Goal: Task Accomplishment & Management: Manage account settings

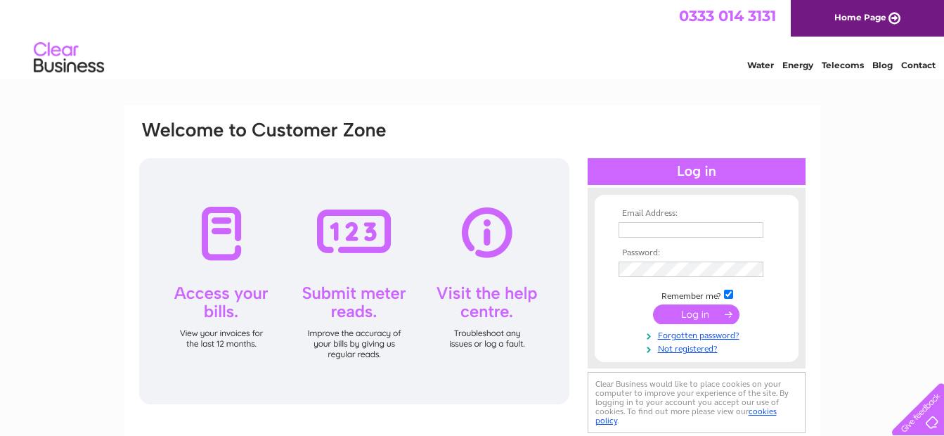
click at [669, 226] on input "text" at bounding box center [691, 229] width 145 height 15
type input "[PERSON_NAME][EMAIL_ADDRESS][DOMAIN_NAME]"
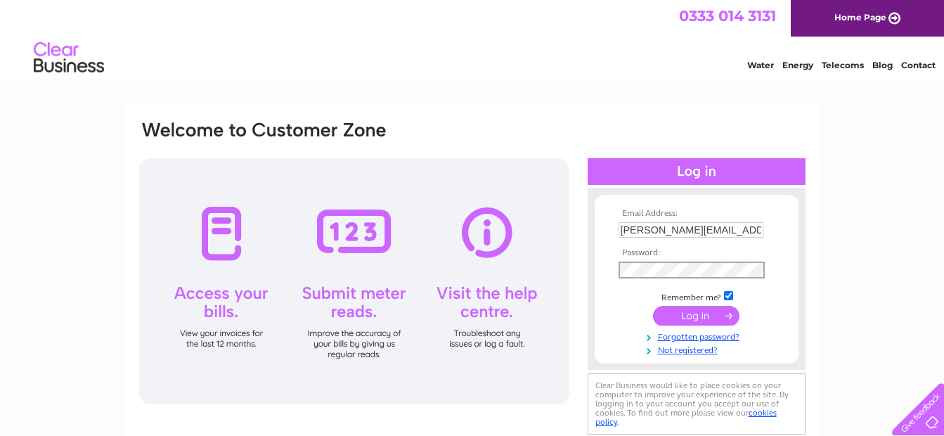
click at [686, 316] on input "submit" at bounding box center [696, 316] width 86 height 20
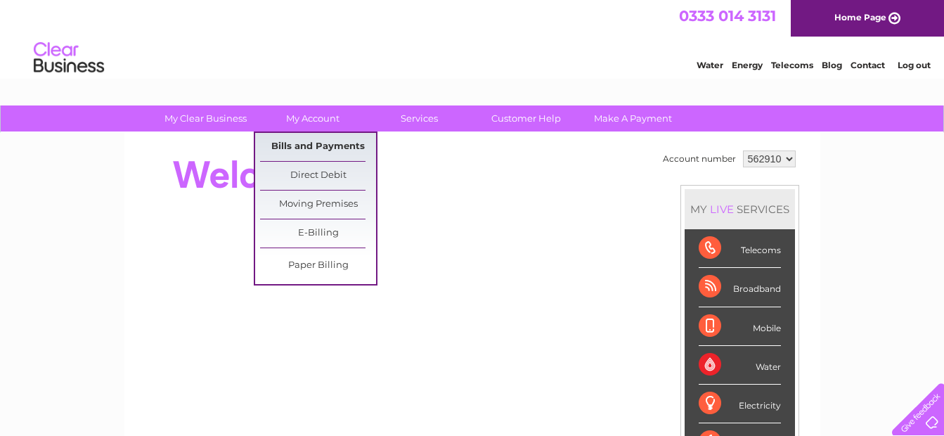
click at [300, 146] on link "Bills and Payments" at bounding box center [318, 147] width 116 height 28
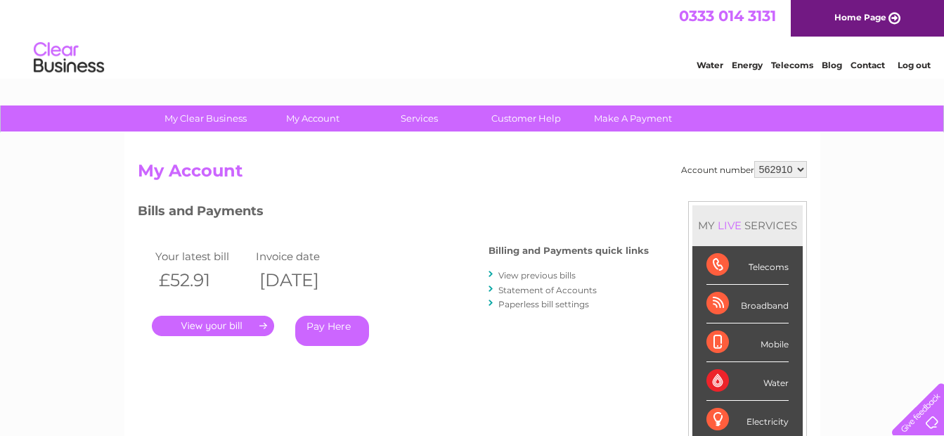
scroll to position [70, 0]
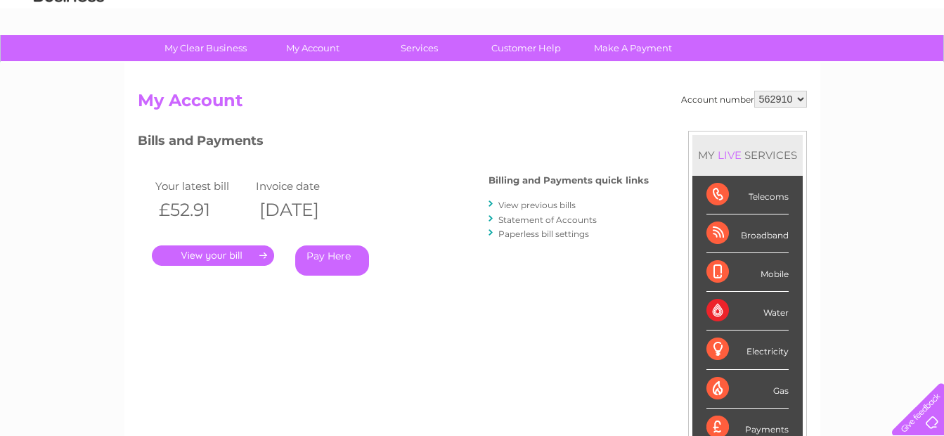
click at [203, 255] on link "." at bounding box center [213, 255] width 122 height 20
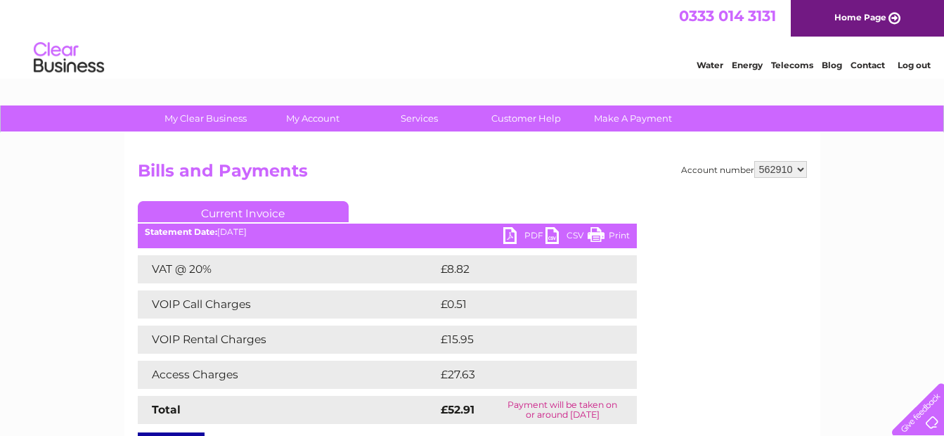
scroll to position [70, 0]
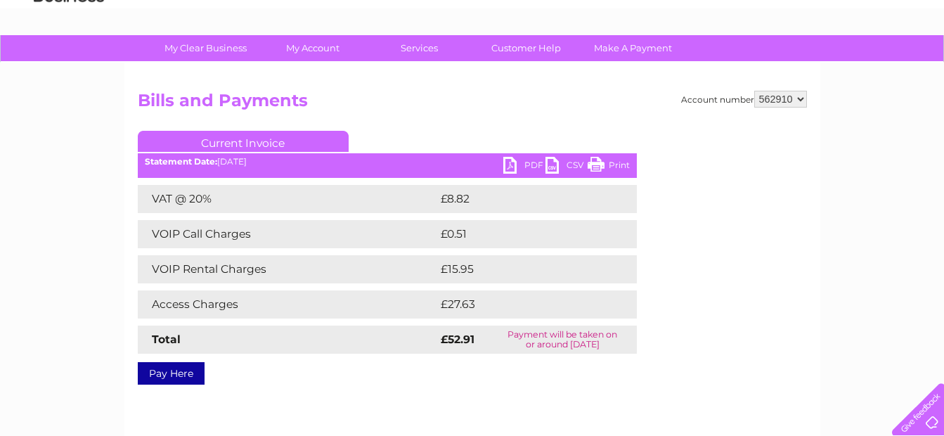
click at [456, 236] on td "£0.51" at bounding box center [519, 234] width 165 height 28
click at [204, 232] on td "VOIP Call Charges" at bounding box center [288, 234] width 300 height 28
click at [174, 233] on td "VOIP Call Charges" at bounding box center [288, 234] width 300 height 28
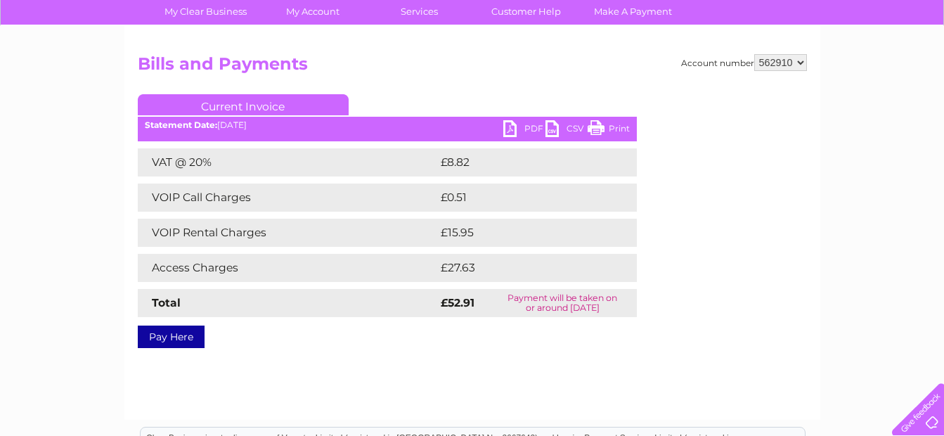
scroll to position [141, 0]
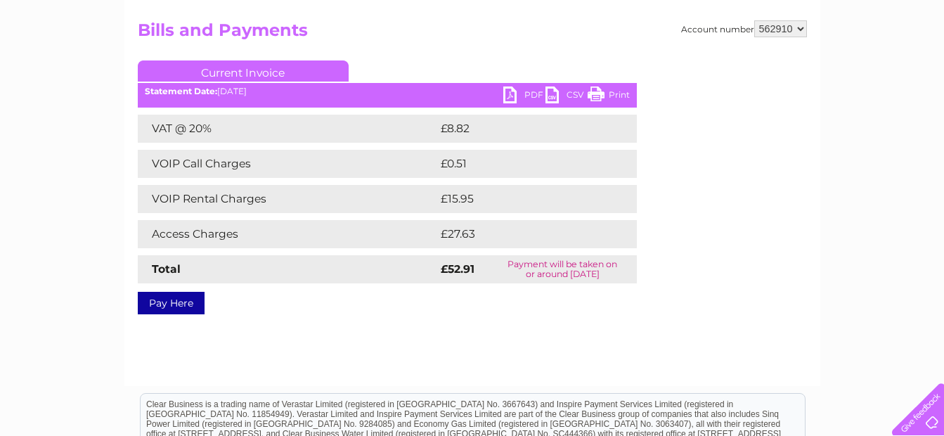
click at [509, 96] on link "PDF" at bounding box center [524, 96] width 42 height 20
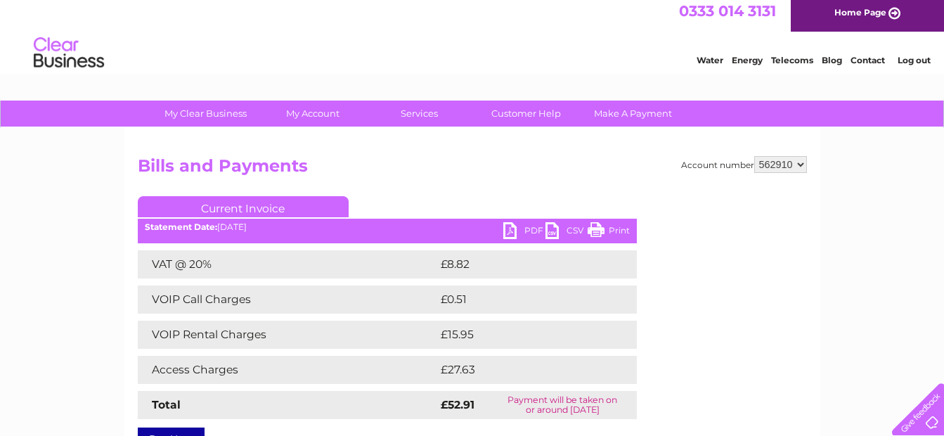
scroll to position [0, 0]
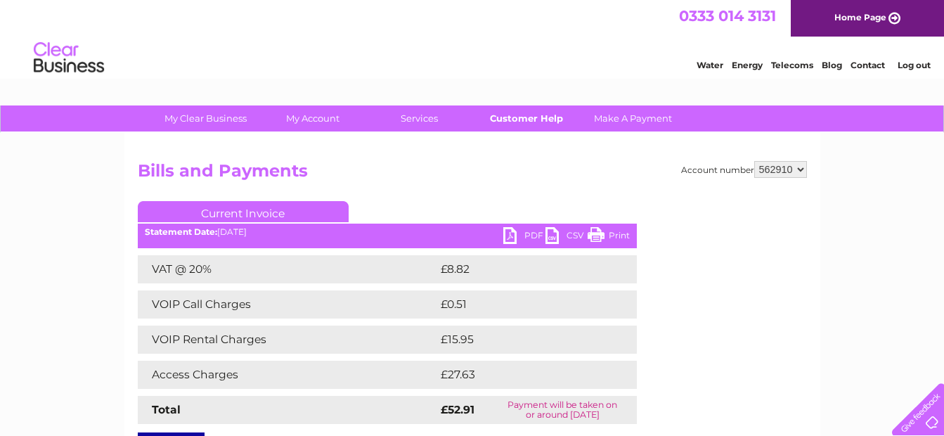
click at [527, 117] on link "Customer Help" at bounding box center [526, 118] width 116 height 26
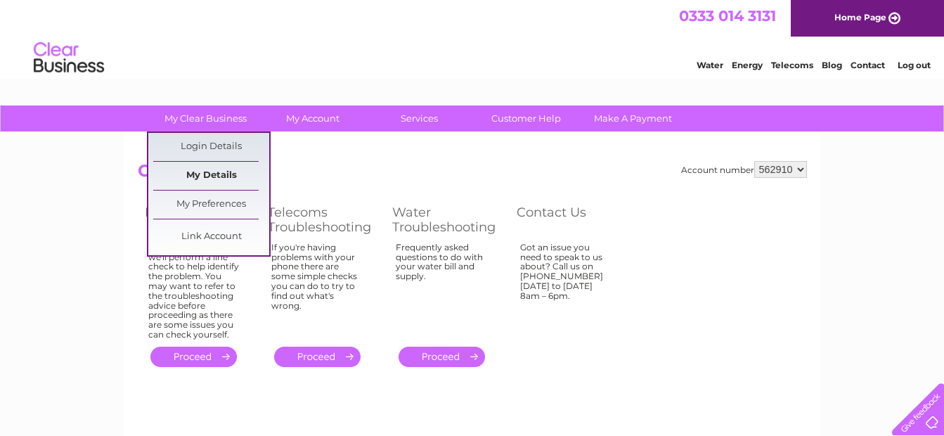
click at [193, 176] on link "My Details" at bounding box center [211, 176] width 116 height 28
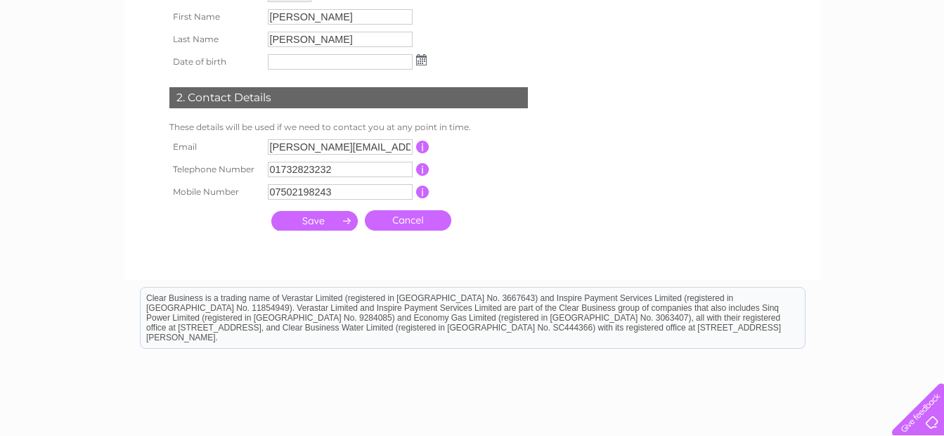
scroll to position [281, 0]
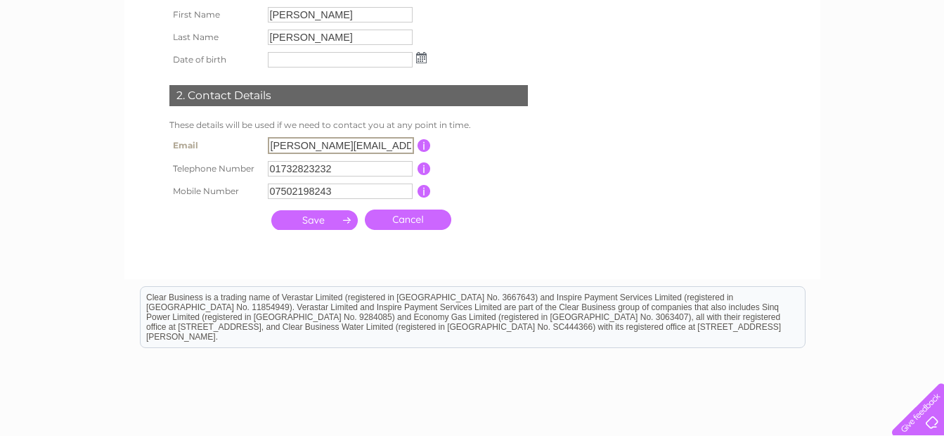
drag, startPoint x: 393, startPoint y: 145, endPoint x: 295, endPoint y: 146, distance: 98.5
click at [295, 146] on input "[PERSON_NAME][EMAIL_ADDRESS][DOMAIN_NAME]" at bounding box center [341, 145] width 146 height 17
type input "[PERSON_NAME][EMAIL_ADDRESS][PERSON_NAME][DOMAIN_NAME]"
click at [310, 222] on input "submit" at bounding box center [314, 219] width 86 height 20
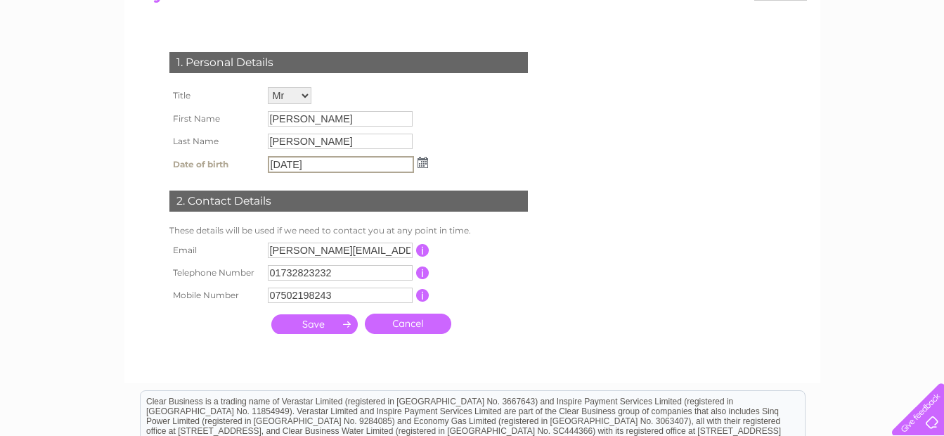
scroll to position [211, 0]
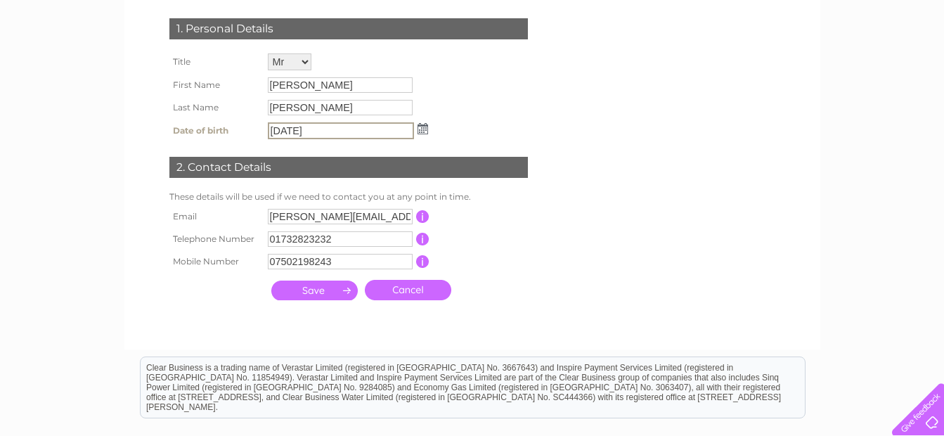
type input "15/11/1953"
click at [313, 290] on input "submit" at bounding box center [314, 291] width 86 height 20
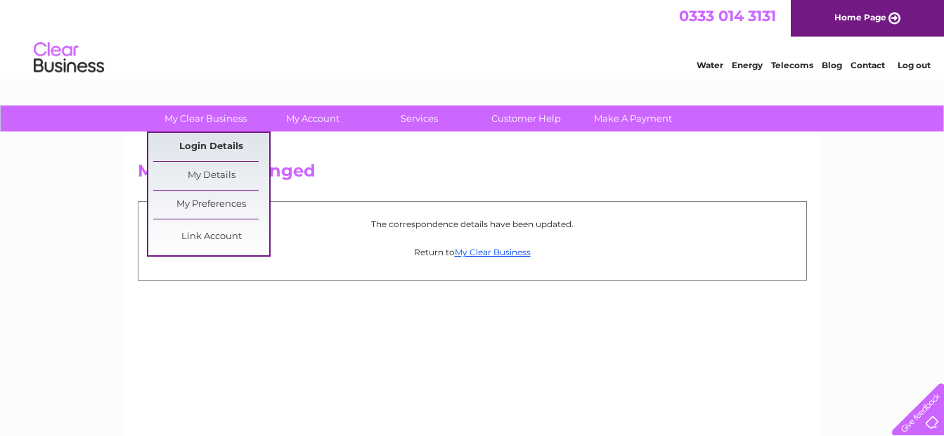
click at [206, 146] on link "Login Details" at bounding box center [211, 147] width 116 height 28
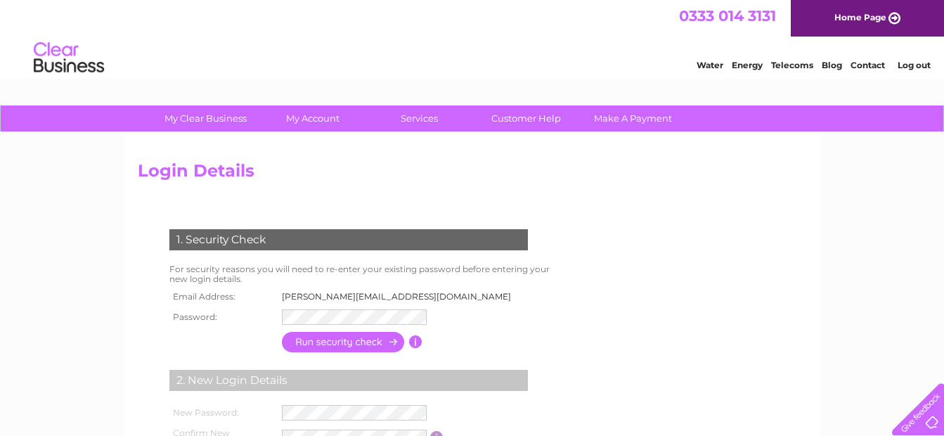
click at [394, 298] on td "chris@simms6.plus.com" at bounding box center [400, 297] width 245 height 18
click at [377, 297] on td "chris@simms6.plus.com" at bounding box center [400, 297] width 245 height 18
click at [349, 347] on input "button" at bounding box center [344, 343] width 124 height 20
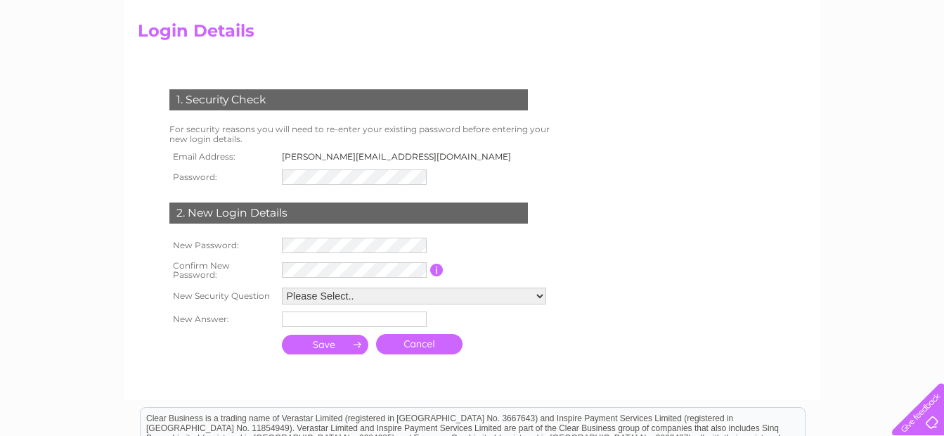
scroll to position [141, 0]
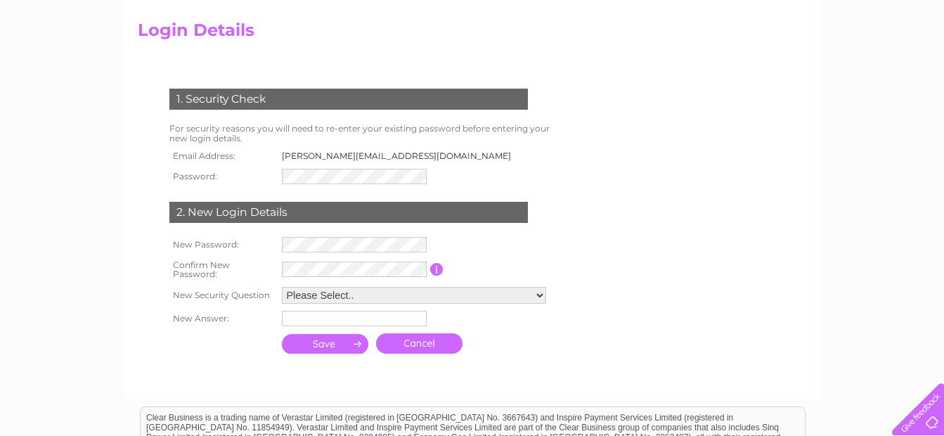
click at [432, 346] on link "Cancel" at bounding box center [419, 343] width 86 height 20
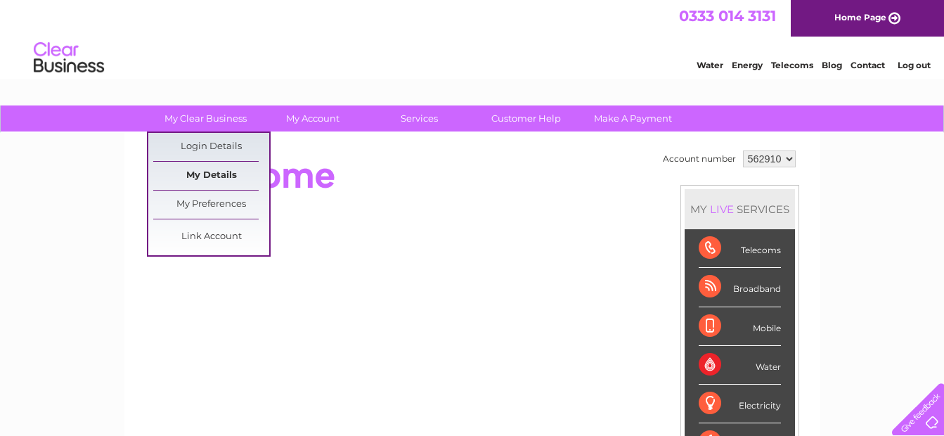
click at [200, 175] on link "My Details" at bounding box center [211, 176] width 116 height 28
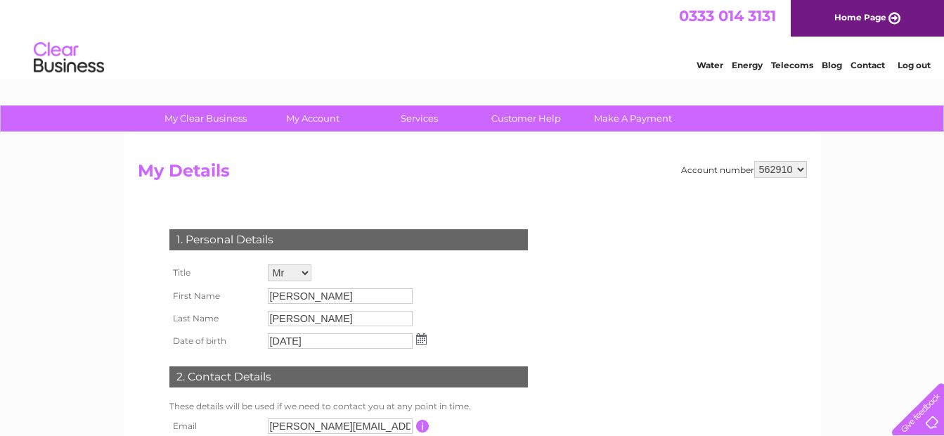
click at [915, 63] on link "Log out" at bounding box center [914, 65] width 33 height 11
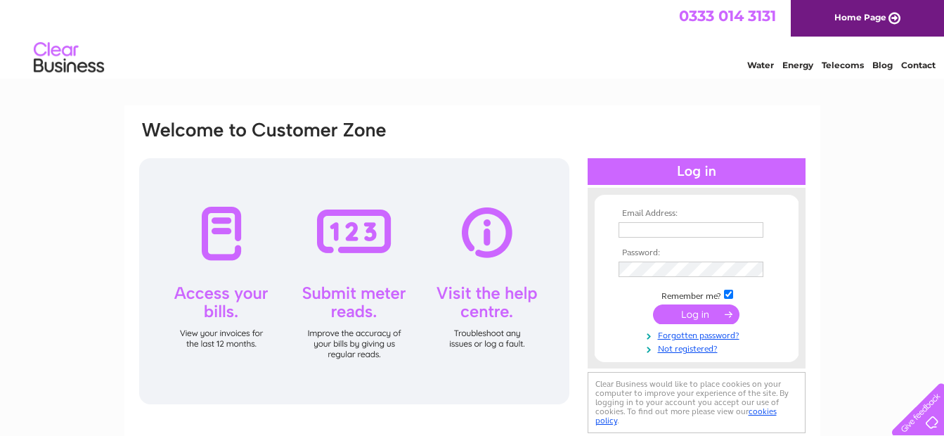
click at [650, 230] on input "text" at bounding box center [691, 229] width 145 height 15
type input "[PERSON_NAME][EMAIL_ADDRESS][PERSON_NAME][DOMAIN_NAME]"
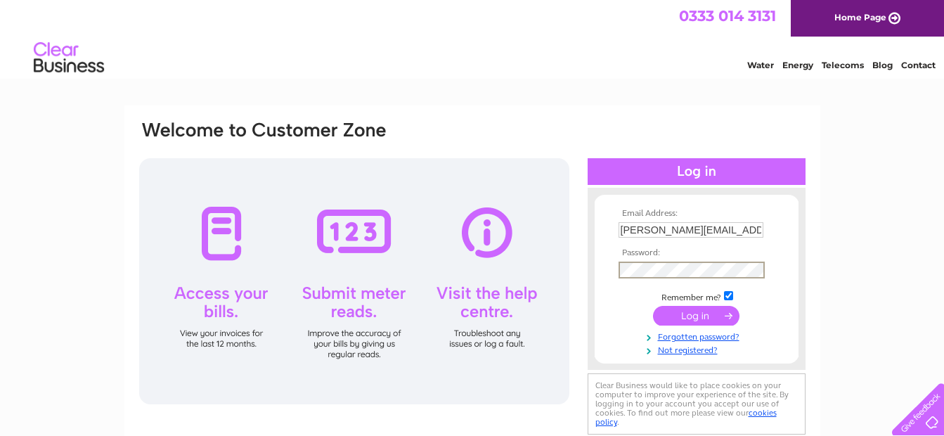
click at [653, 306] on input "submit" at bounding box center [696, 316] width 86 height 20
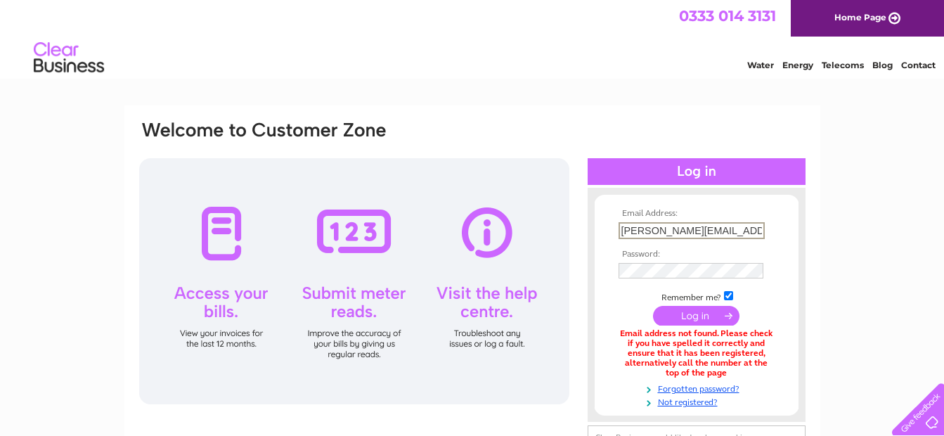
click at [677, 230] on input "[PERSON_NAME][EMAIL_ADDRESS][PERSON_NAME][DOMAIN_NAME]" at bounding box center [692, 230] width 146 height 17
drag, startPoint x: 759, startPoint y: 231, endPoint x: 577, endPoint y: 229, distance: 182.8
click at [577, 229] on div "Email Address: chris.simms.chs@gmail.com Password:" at bounding box center [472, 305] width 669 height 371
type input "chris@simms6.plus.com"
click at [653, 306] on input "submit" at bounding box center [696, 316] width 86 height 20
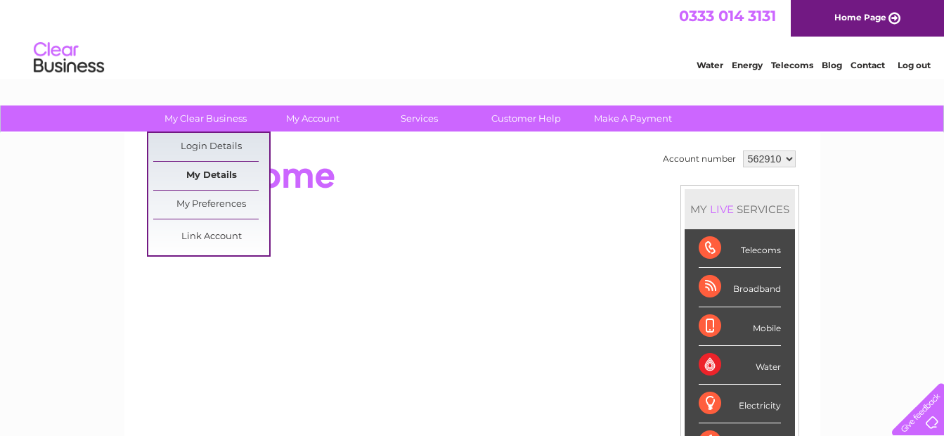
click at [203, 174] on link "My Details" at bounding box center [211, 176] width 116 height 28
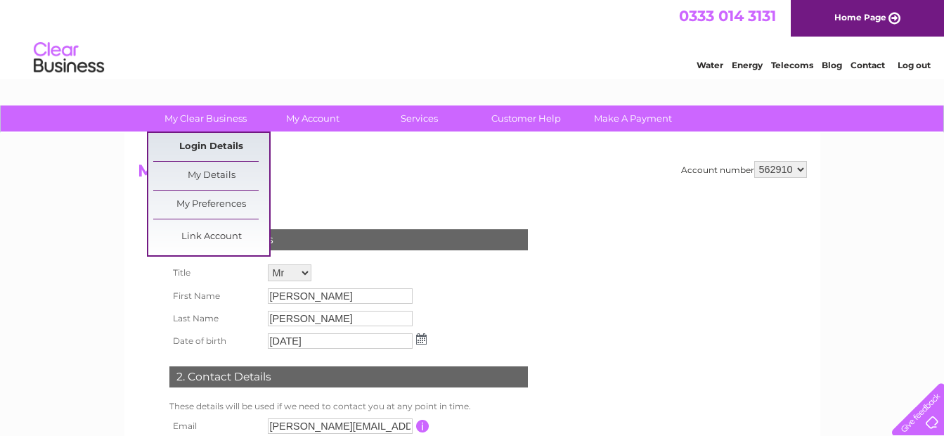
click at [207, 142] on link "Login Details" at bounding box center [211, 147] width 116 height 28
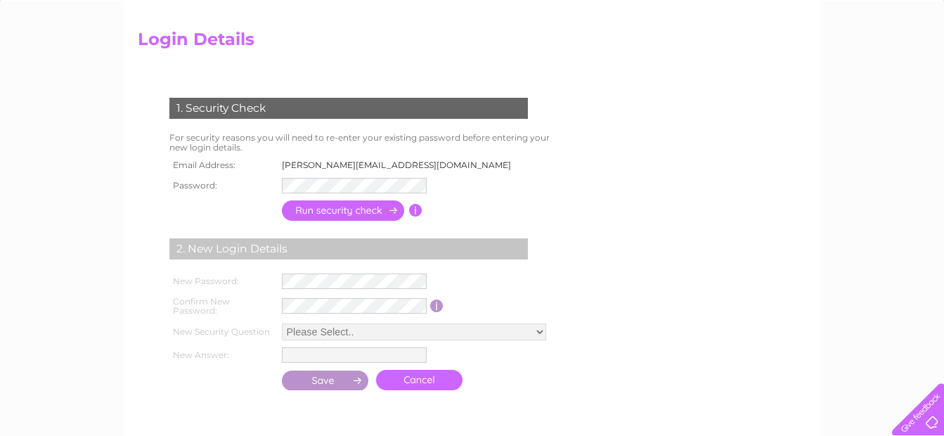
scroll to position [141, 0]
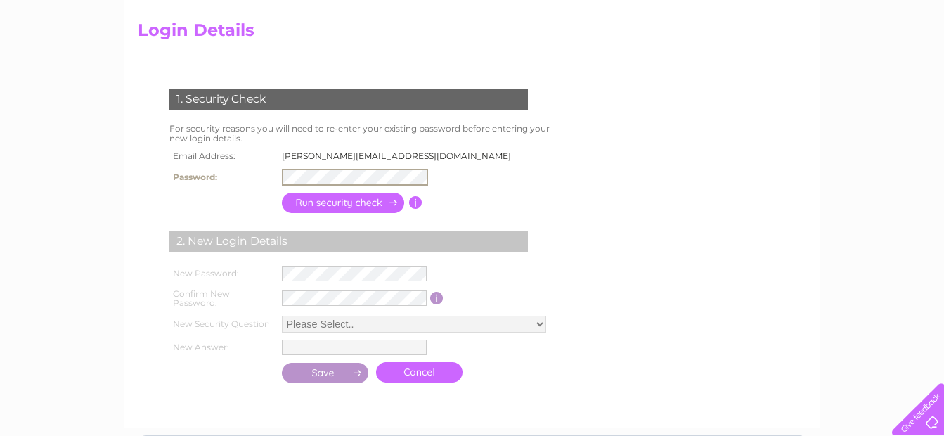
click at [361, 208] on input "button" at bounding box center [344, 203] width 124 height 20
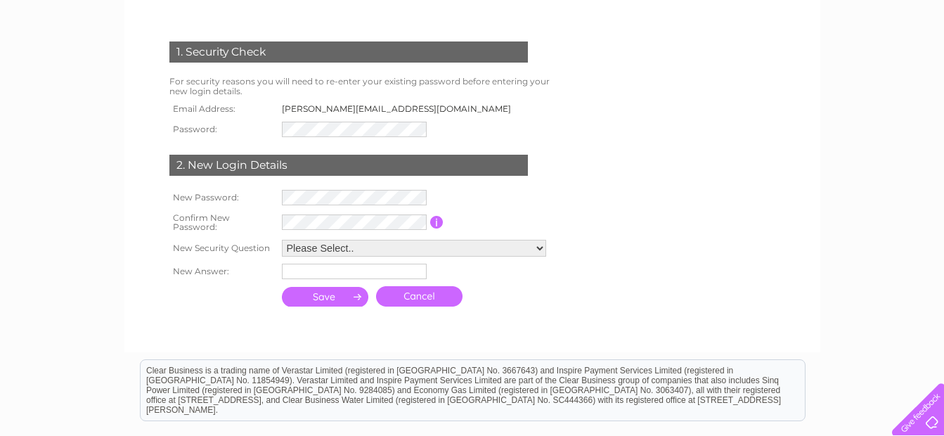
scroll to position [211, 0]
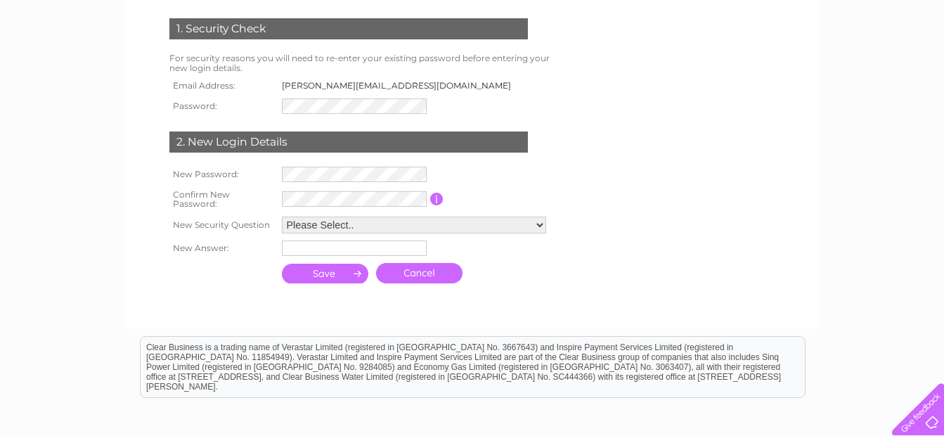
click at [419, 273] on link "Cancel" at bounding box center [419, 273] width 86 height 20
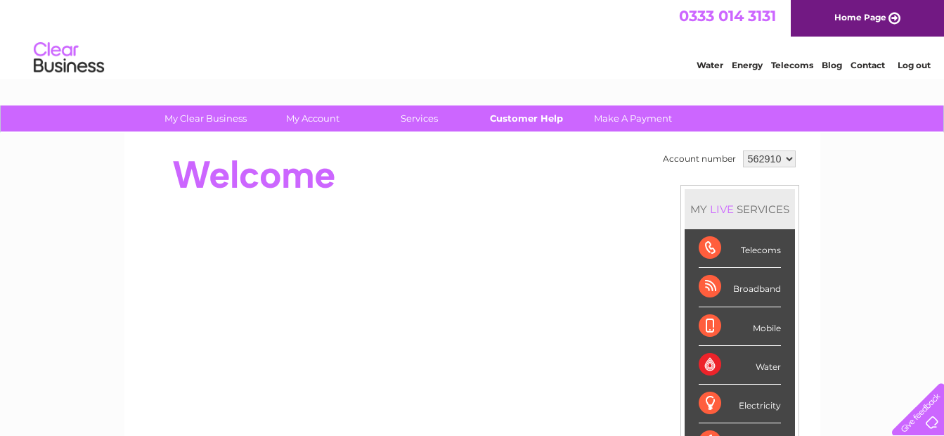
click at [540, 117] on link "Customer Help" at bounding box center [526, 118] width 116 height 26
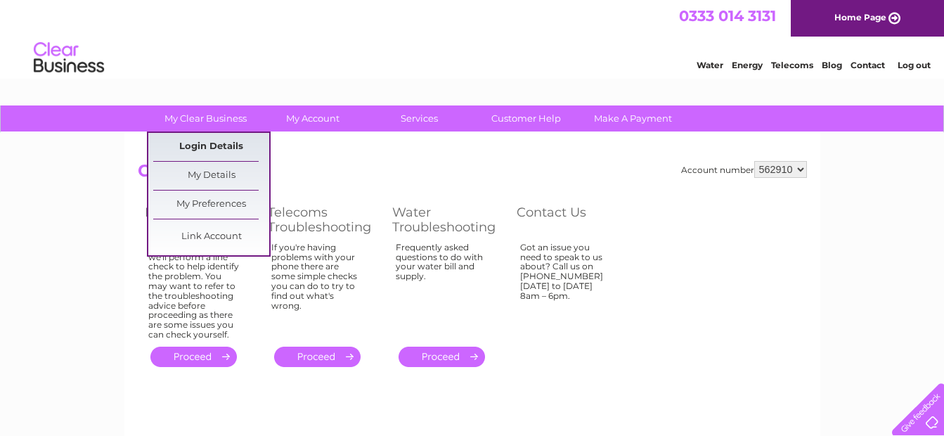
click at [207, 144] on link "Login Details" at bounding box center [211, 147] width 116 height 28
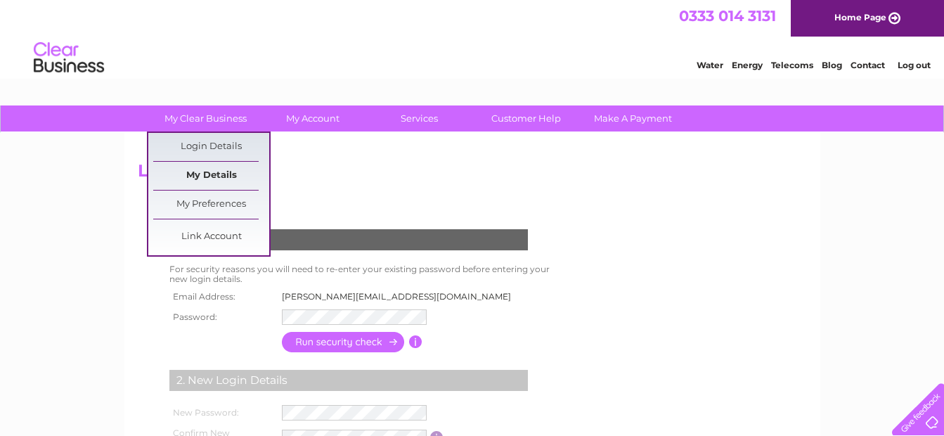
click at [214, 172] on link "My Details" at bounding box center [211, 176] width 116 height 28
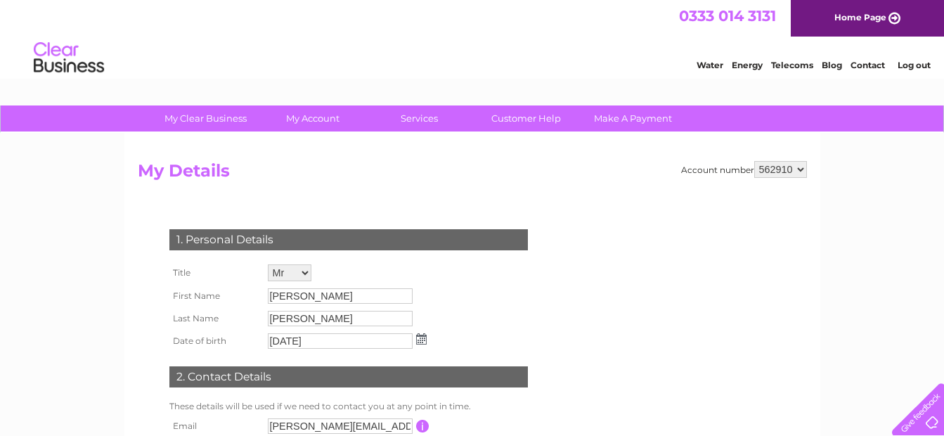
click at [911, 64] on link "Log out" at bounding box center [914, 65] width 33 height 11
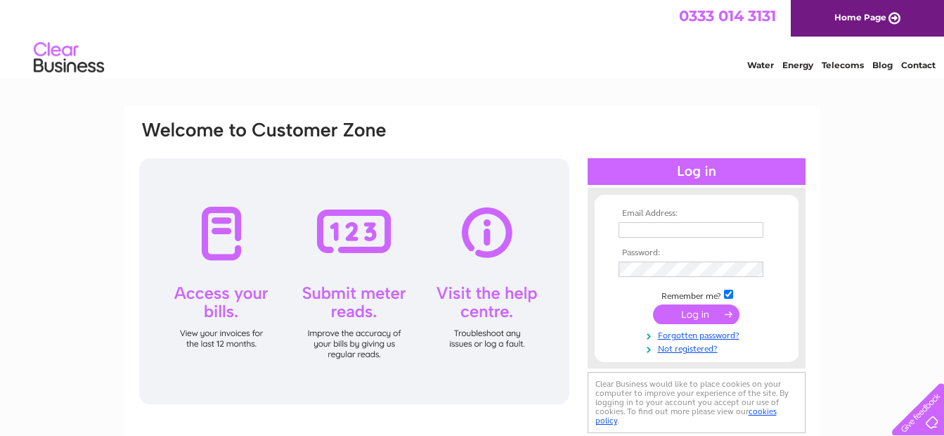
click at [676, 233] on input "text" at bounding box center [691, 229] width 145 height 15
type input "[PERSON_NAME][EMAIL_ADDRESS][PERSON_NAME][DOMAIN_NAME]"
click at [696, 314] on input "submit" at bounding box center [696, 314] width 86 height 20
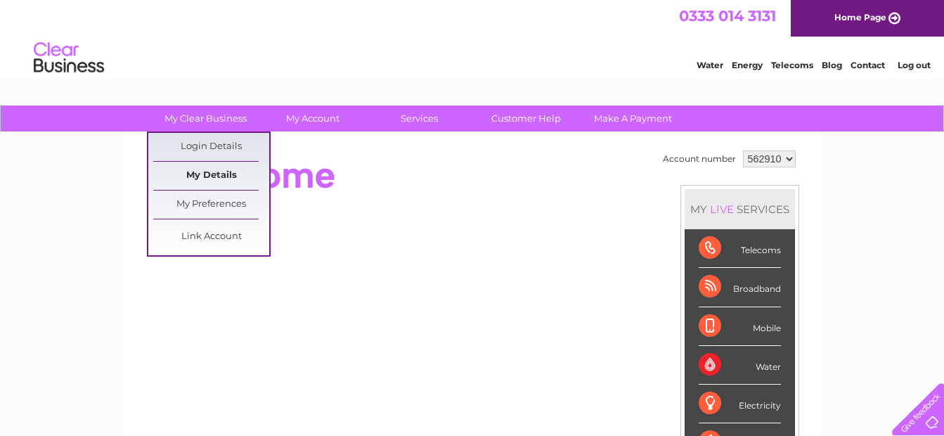
click at [212, 175] on link "My Details" at bounding box center [211, 176] width 116 height 28
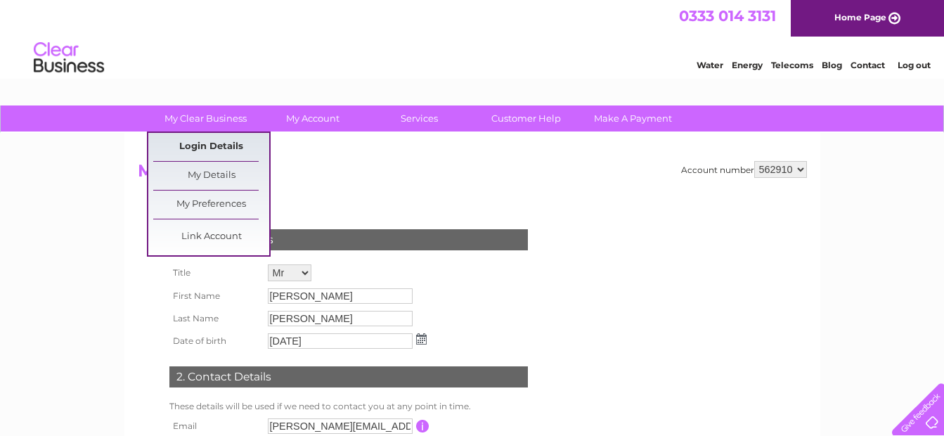
click at [212, 147] on link "Login Details" at bounding box center [211, 147] width 116 height 28
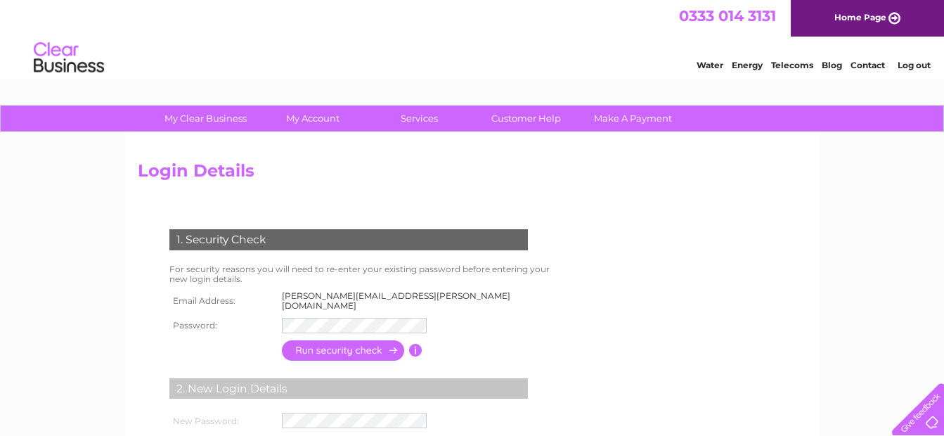
click at [913, 65] on link "Log out" at bounding box center [914, 65] width 33 height 11
